Goal: Browse casually: Explore the website without a specific task or goal

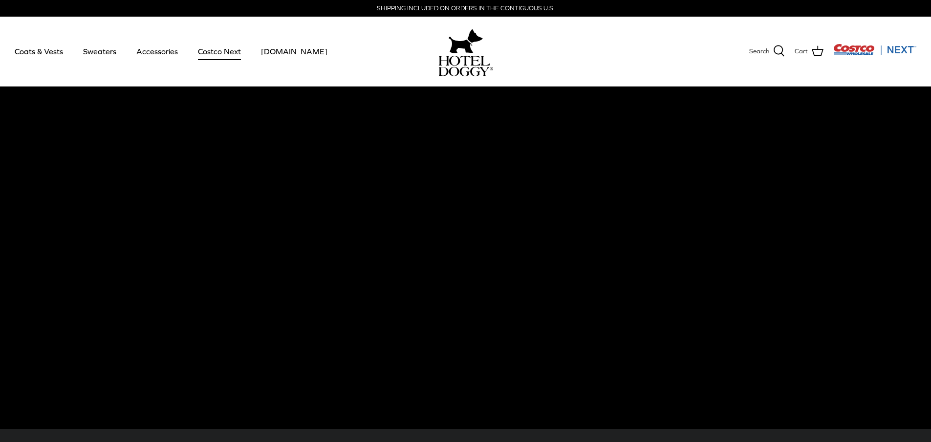
click at [208, 48] on link "Costco Next" at bounding box center [219, 51] width 61 height 33
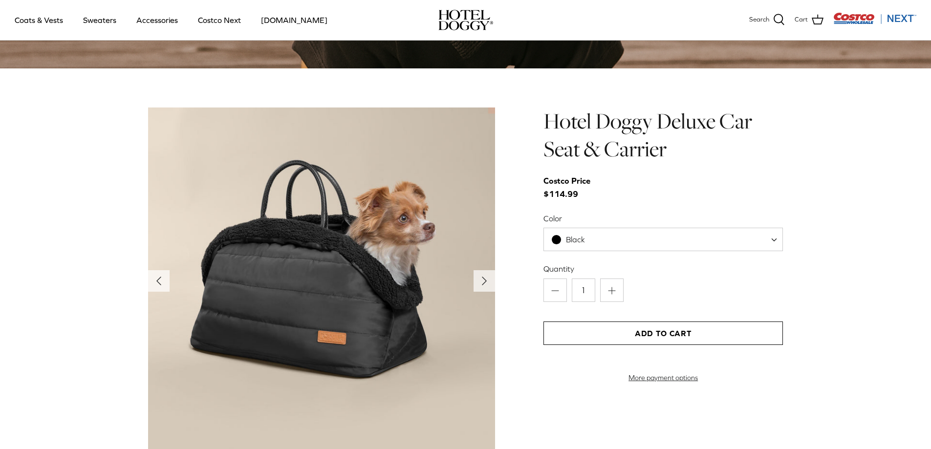
scroll to position [922, 0]
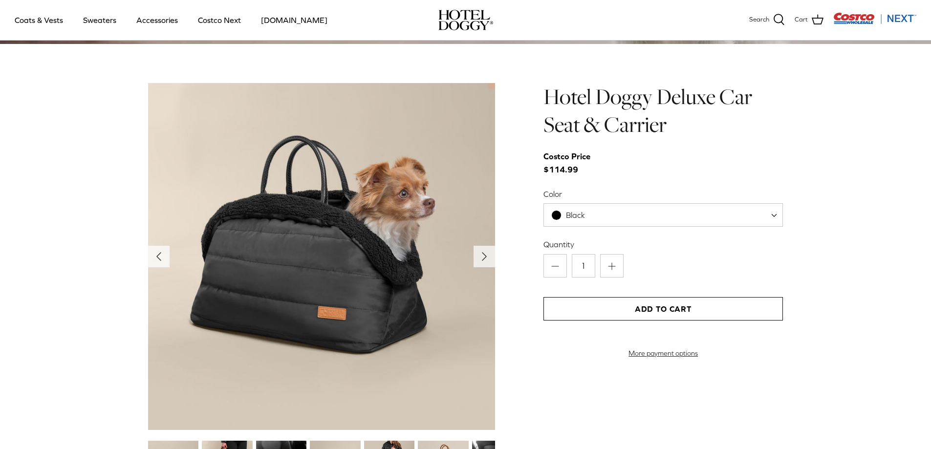
click at [332, 233] on img at bounding box center [321, 256] width 347 height 347
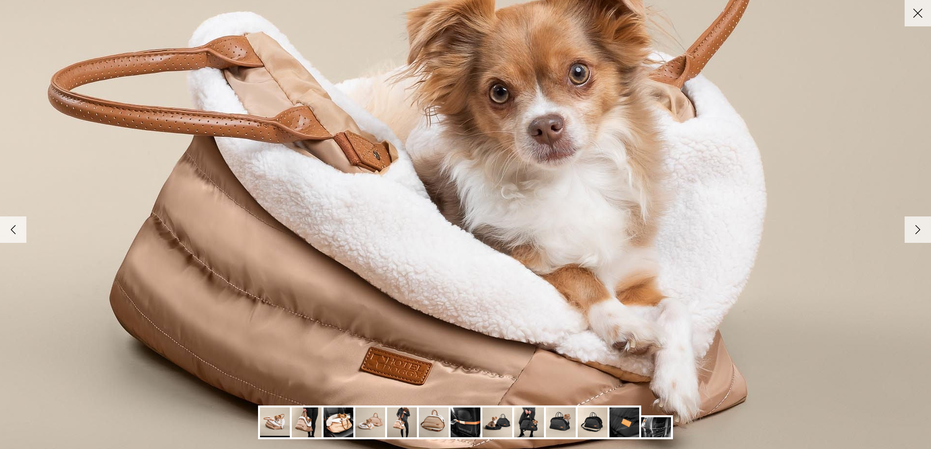
click at [915, 231] on icon "Right" at bounding box center [918, 229] width 17 height 17
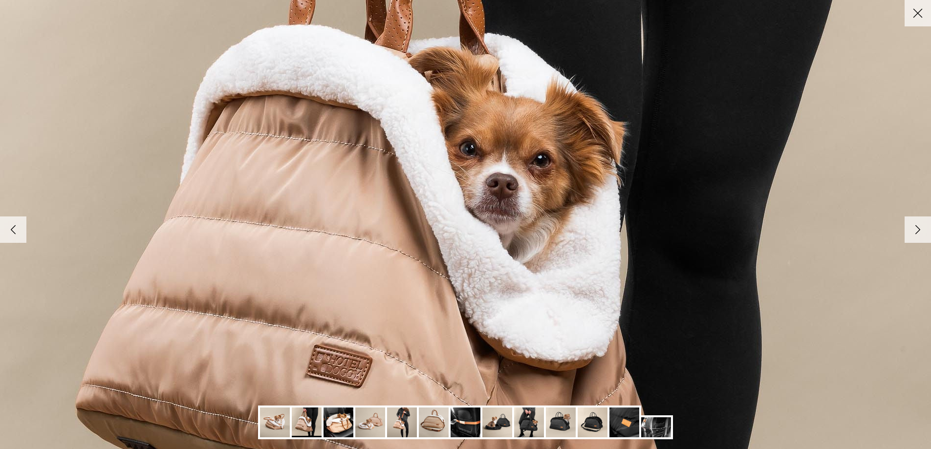
click at [916, 232] on polyline at bounding box center [918, 229] width 4 height 8
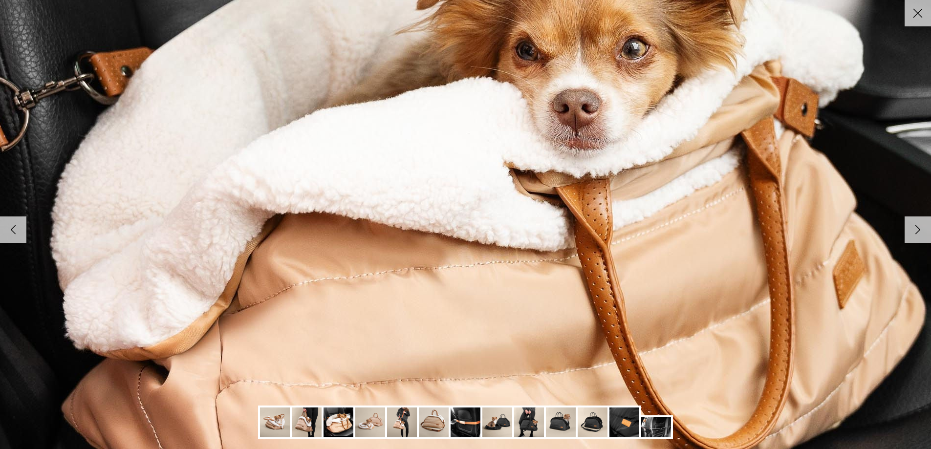
click at [916, 232] on polyline at bounding box center [918, 229] width 4 height 8
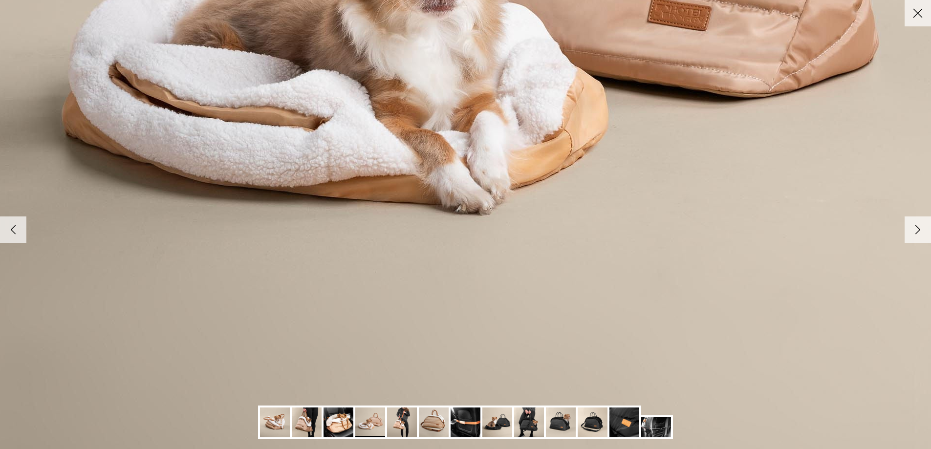
click at [557, 430] on img at bounding box center [561, 423] width 30 height 30
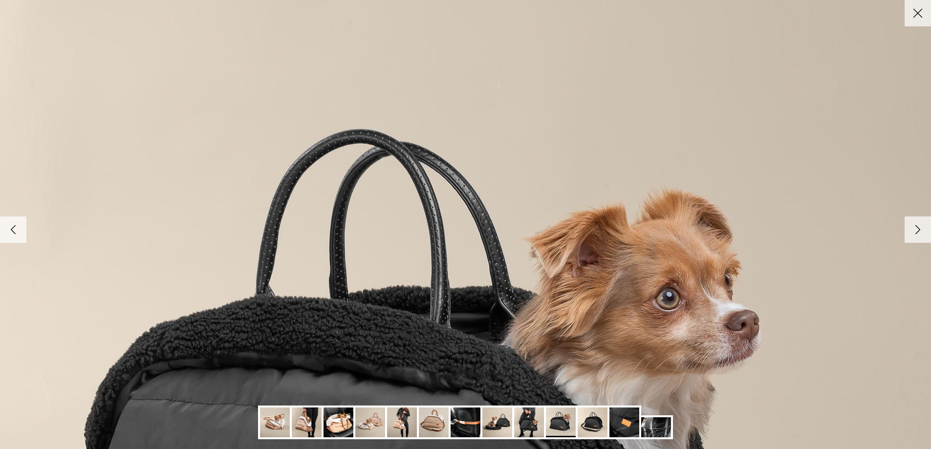
click at [918, 19] on icon "Close" at bounding box center [918, 13] width 17 height 17
